Goal: Information Seeking & Learning: Learn about a topic

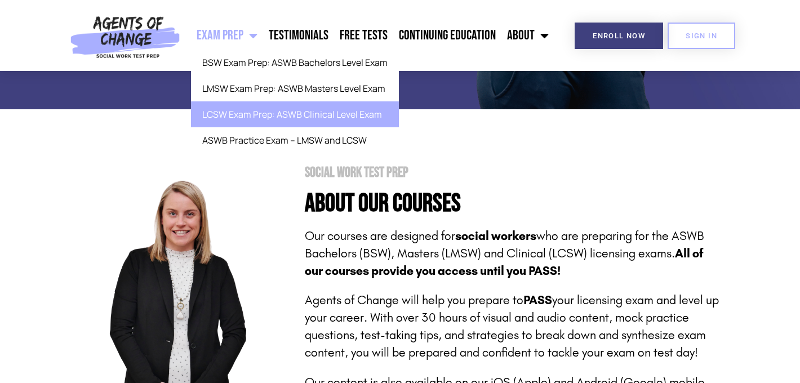
scroll to position [385, 0]
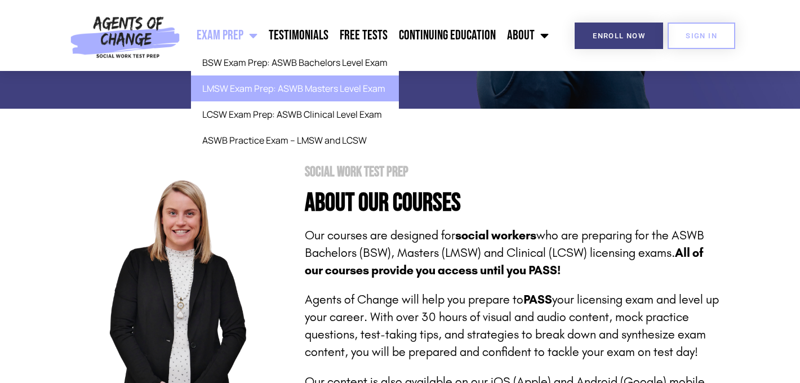
click at [302, 88] on link "LMSW Exam Prep: ASWB Masters Level Exam" at bounding box center [295, 88] width 208 height 26
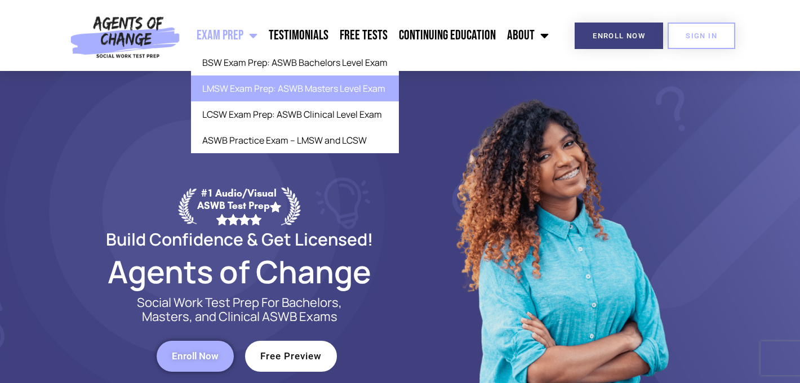
click at [254, 91] on link "LMSW Exam Prep: ASWB Masters Level Exam" at bounding box center [295, 88] width 208 height 26
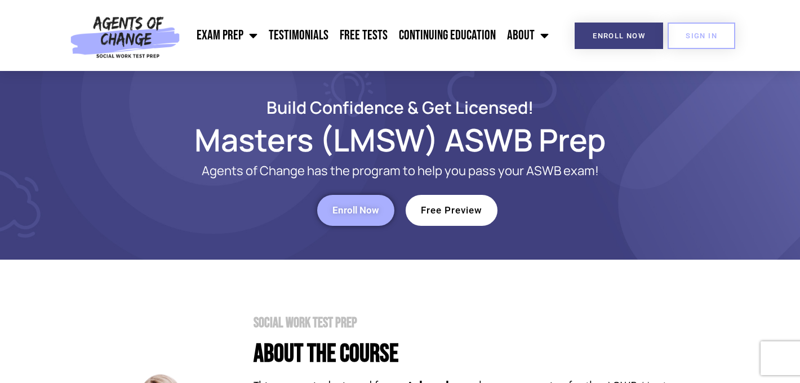
click at [458, 211] on span "Free Preview" at bounding box center [451, 211] width 61 height 10
click at [384, 31] on link "Free Tests" at bounding box center [363, 35] width 59 height 28
